Goal: Task Accomplishment & Management: Manage account settings

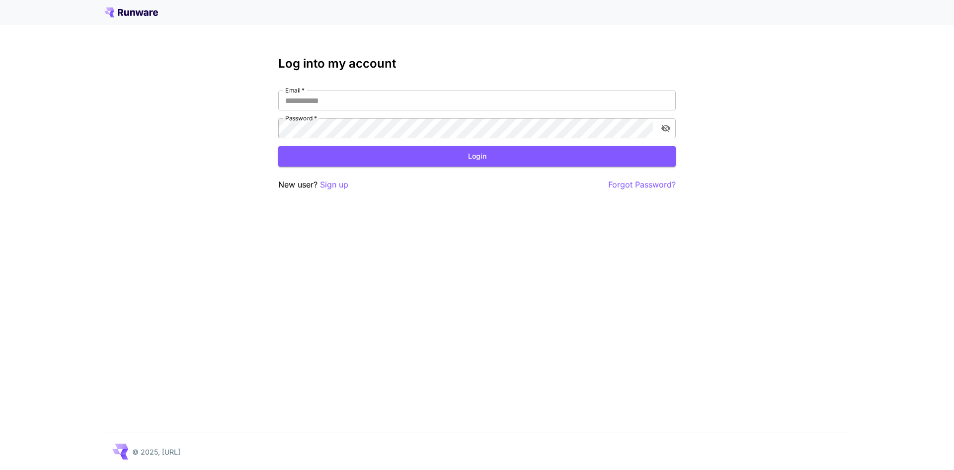
type input "**********"
click at [494, 153] on button "Login" at bounding box center [477, 156] width 398 height 20
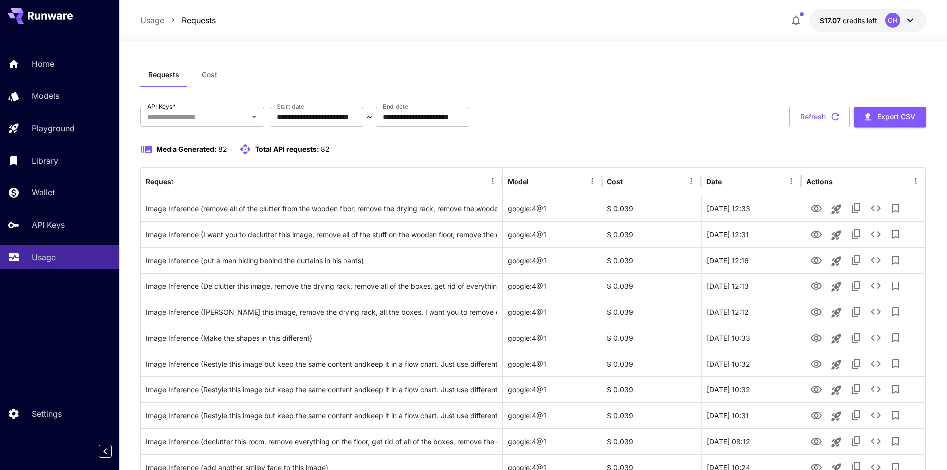
click at [923, 18] on button "$17.07 credits left CH" at bounding box center [868, 20] width 116 height 23
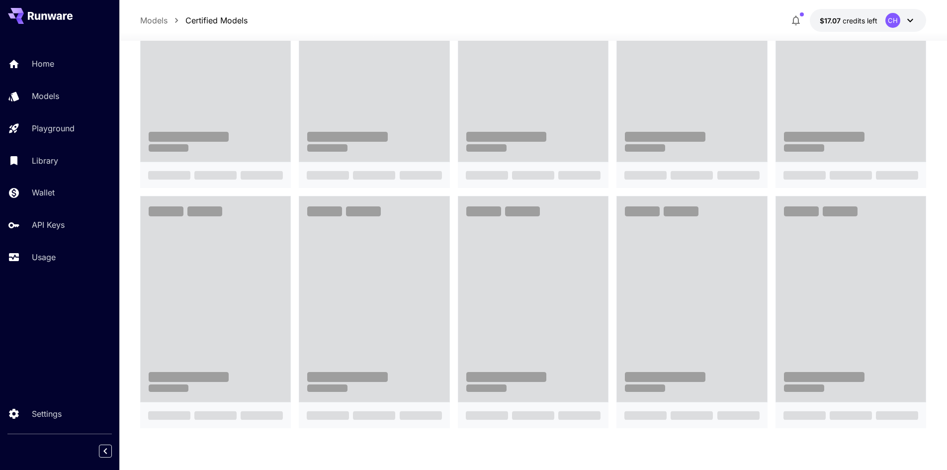
drag, startPoint x: 0, startPoint y: 0, endPoint x: 924, endPoint y: 21, distance: 924.2
click at [919, 12] on button "$17.07 credits left CH" at bounding box center [868, 20] width 116 height 23
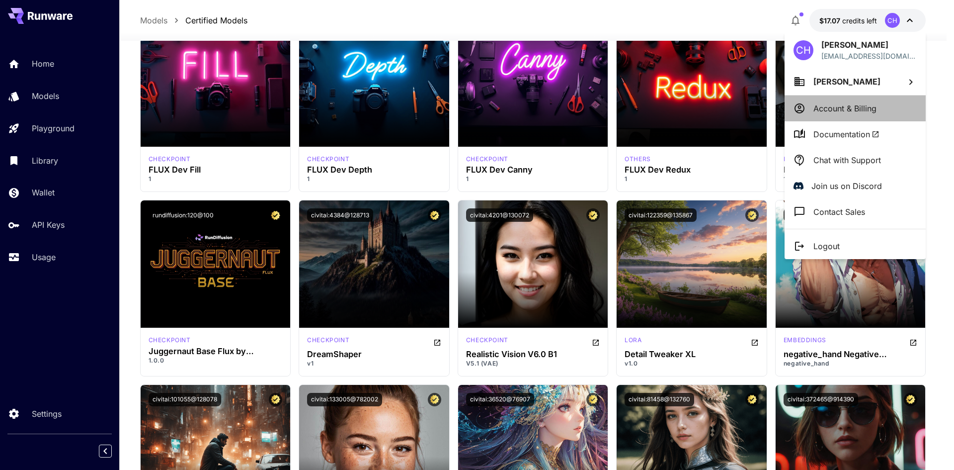
click at [860, 112] on p "Account & Billing" at bounding box center [845, 108] width 63 height 12
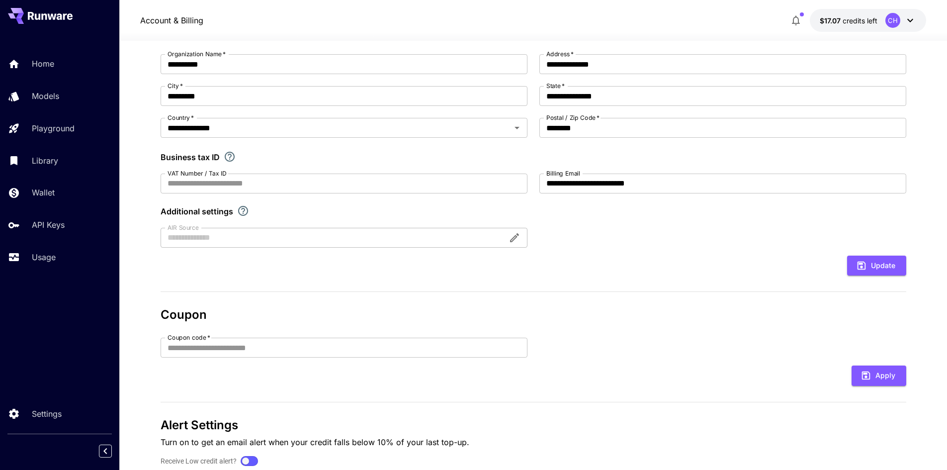
scroll to position [138, 0]
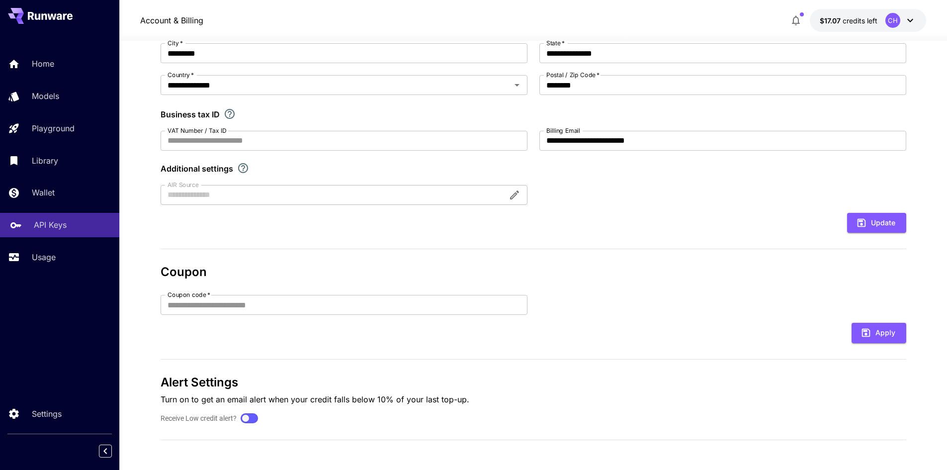
click at [55, 233] on link "API Keys" at bounding box center [59, 225] width 119 height 24
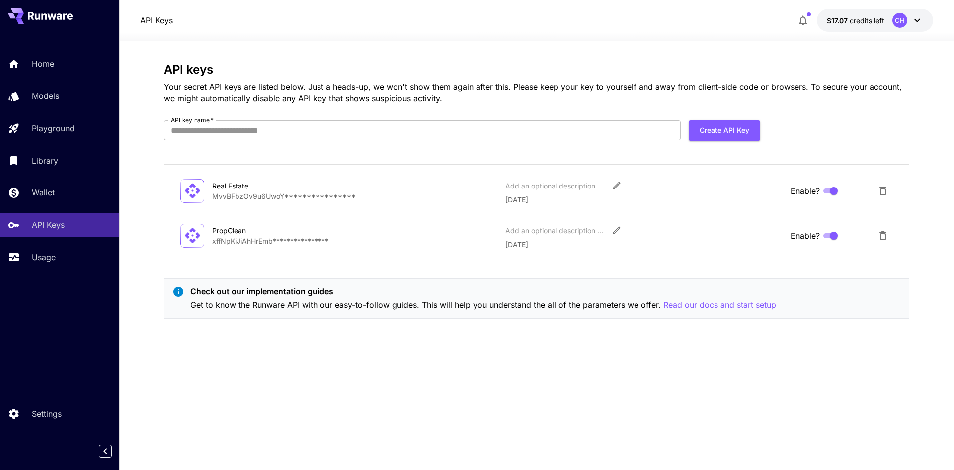
click at [767, 303] on p "Read our docs and start setup" at bounding box center [720, 305] width 113 height 12
click at [54, 254] on p "Usage" at bounding box center [46, 257] width 24 height 12
